Goal: Information Seeking & Learning: Learn about a topic

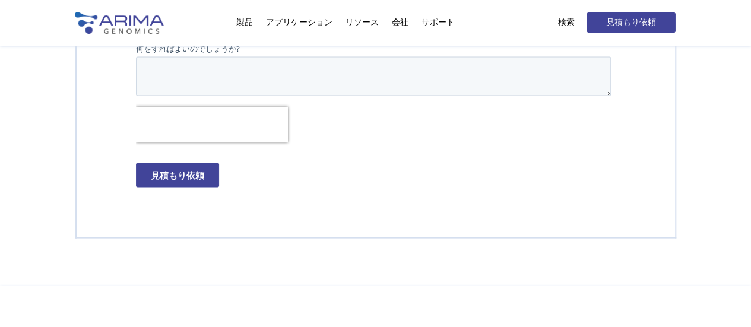
scroll to position [3455, 0]
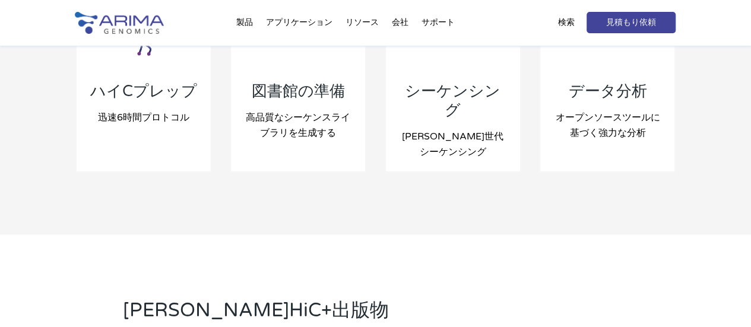
scroll to position [1391, 0]
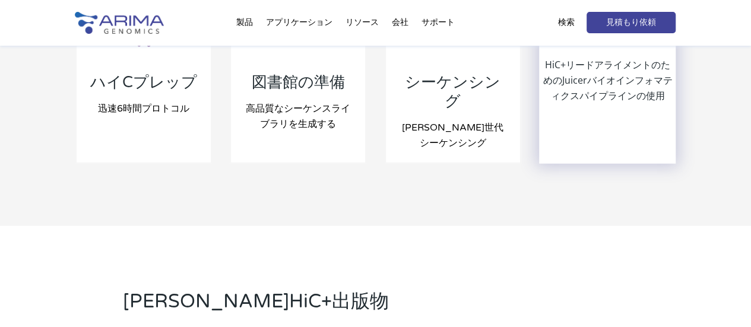
click at [599, 74] on font "HiC+リードアライメントのためのJuicerバイオインフォマティクスパイプラインの使用" at bounding box center [606, 80] width 129 height 44
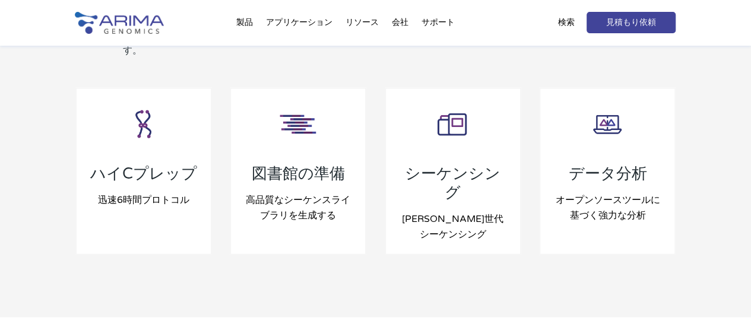
scroll to position [1297, 0]
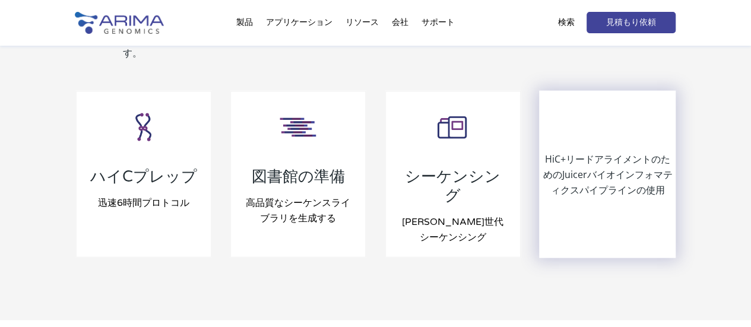
click at [597, 183] on font "HiC+リードアライメントのためのJuicerバイオインフォマティクスパイプラインの使用" at bounding box center [606, 174] width 129 height 44
click at [592, 152] on font "HiC+リードアライメントのためのJuicerバイオインフォマティクスパイプラインの使用" at bounding box center [606, 174] width 129 height 44
click at [590, 116] on div "HiC+リードアライメントのためのJuicerバイオインフォマティクスパイプラインの使用" at bounding box center [607, 174] width 134 height 165
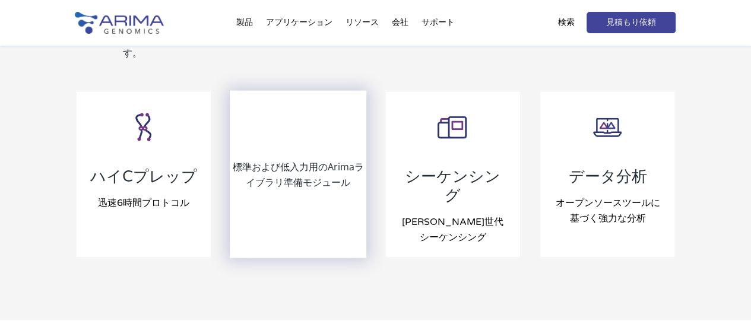
click at [275, 198] on div "標準および低入力用のArimaライブラリ準備モジュール" at bounding box center [298, 174] width 134 height 165
click at [284, 173] on font "標準および低入力用のArimaライブラリ準備モジュール" at bounding box center [298, 174] width 131 height 28
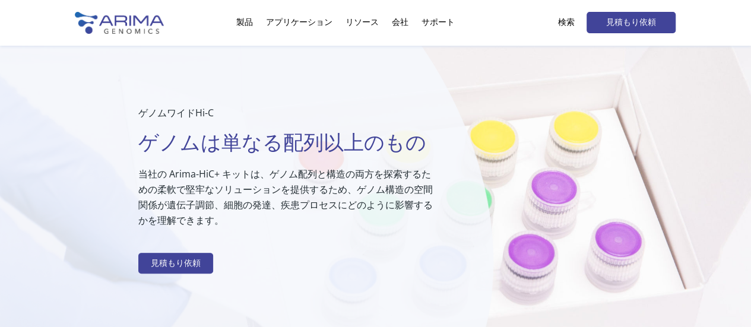
scroll to position [0, 0]
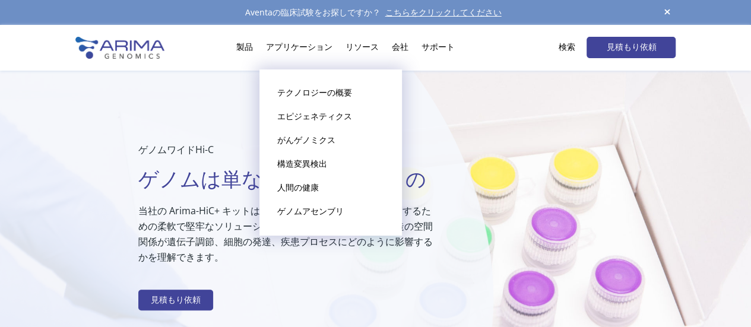
click at [280, 49] on li "アプリケーション テクノロジーの概要 エピジェネティクス がんゲノミクス 構造変異検出 人間の健康 ゲノムアセンブリ" at bounding box center [299, 50] width 80 height 40
click at [289, 98] on font "テクノロジーの概要" at bounding box center [314, 93] width 75 height 10
